Goal: Task Accomplishment & Management: Manage account settings

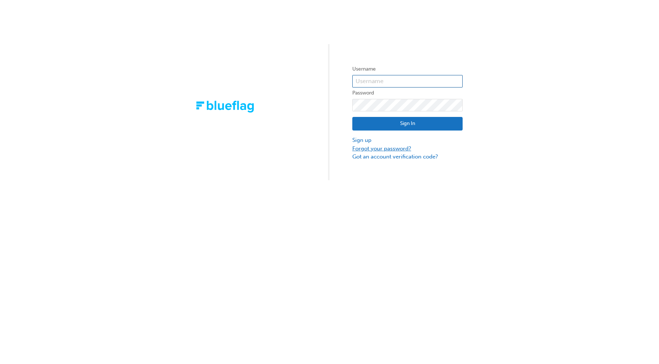
type input "bf.[PERSON_NAME].bellion"
click at [382, 150] on link "Forgot your password?" at bounding box center [407, 148] width 110 height 8
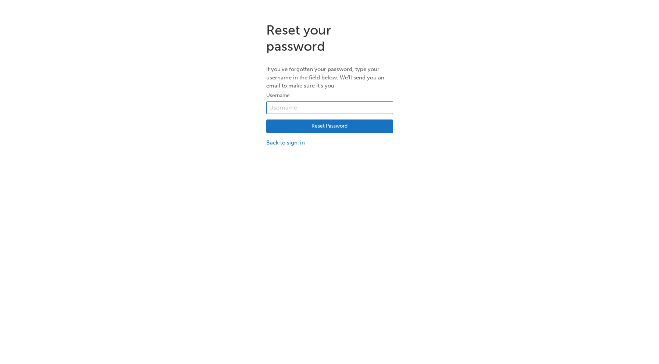
click at [286, 110] on input "text" at bounding box center [329, 107] width 127 height 13
type input "bf.[PERSON_NAME].bellion"
click at [307, 128] on button "Reset Password" at bounding box center [329, 126] width 127 height 14
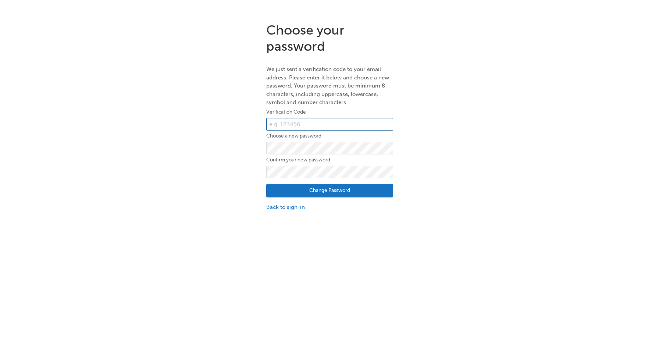
click at [329, 130] on input "text" at bounding box center [329, 124] width 127 height 13
paste input "629847"
type input "629847"
click at [284, 192] on button "Change Password" at bounding box center [329, 191] width 127 height 14
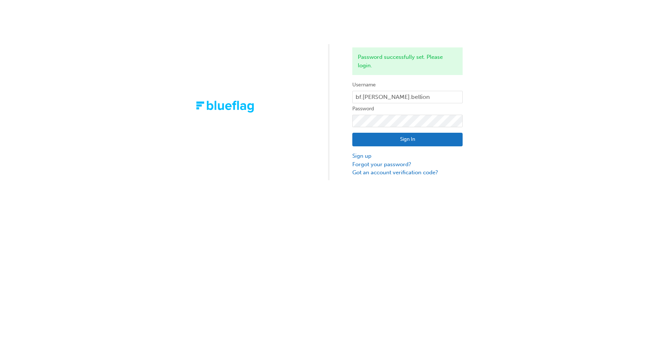
click at [412, 142] on button "Sign In" at bounding box center [407, 140] width 110 height 14
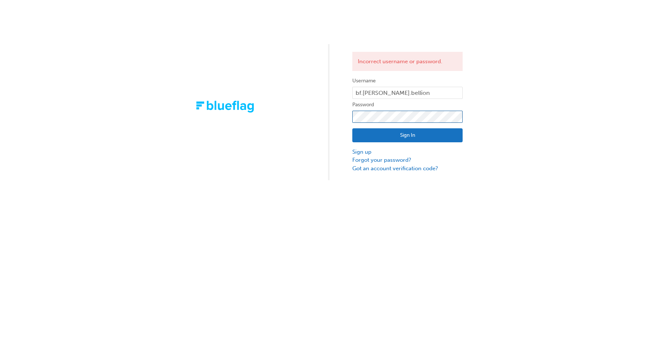
click at [321, 116] on div "Incorrect username or password. Username bf.[PERSON_NAME].bellion Password Sign…" at bounding box center [329, 90] width 659 height 180
click at [371, 136] on button "Sign In" at bounding box center [407, 135] width 110 height 14
